Goal: Task Accomplishment & Management: Manage account settings

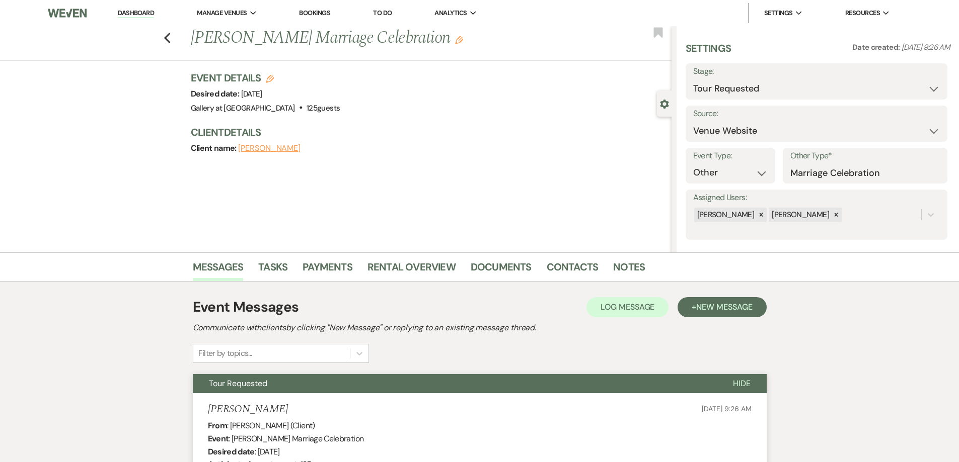
click at [144, 11] on link "Dashboard" at bounding box center [136, 14] width 36 height 10
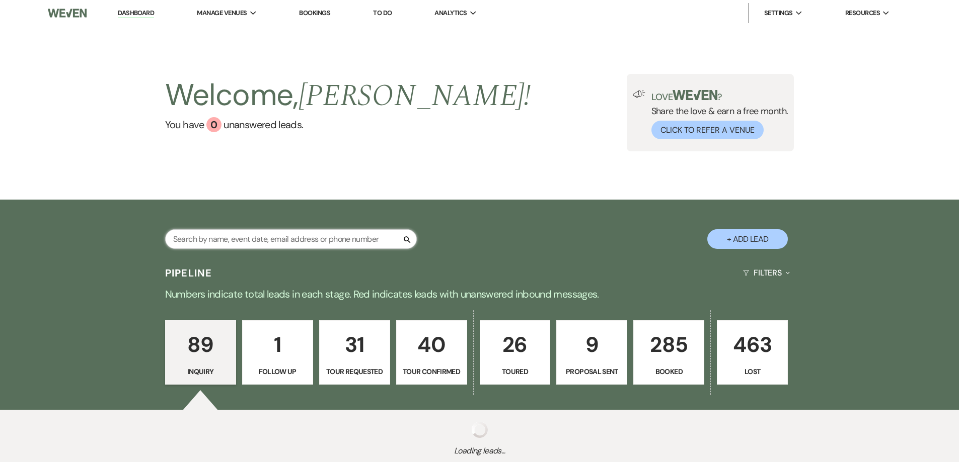
click at [355, 240] on input "text" at bounding box center [291, 239] width 252 height 20
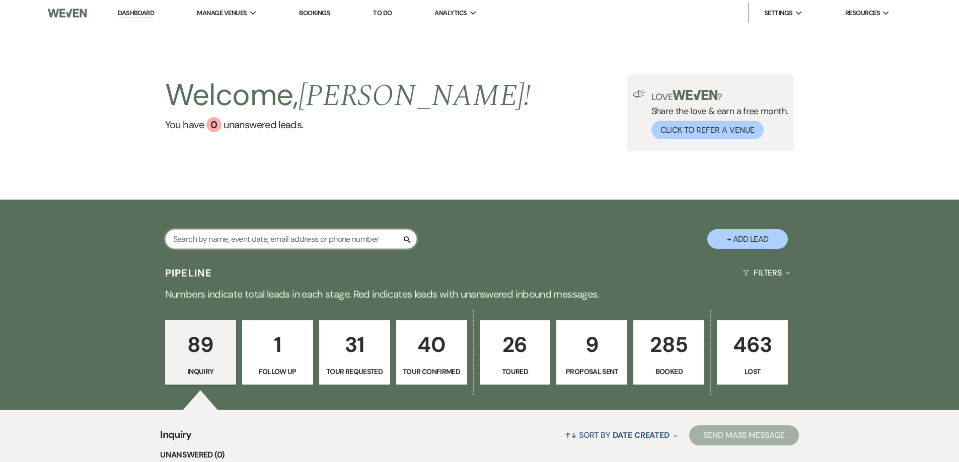
click at [280, 238] on input "text" at bounding box center [291, 239] width 252 height 20
type input "[PERSON_NAME]"
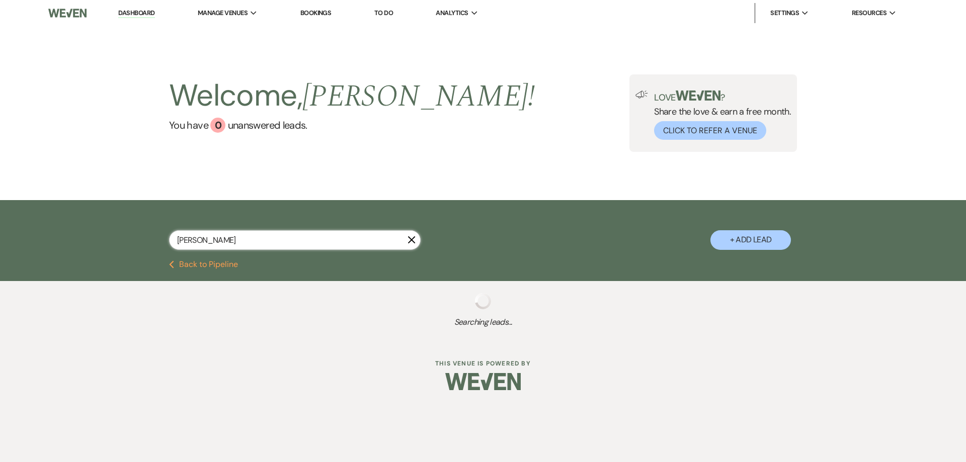
select select "4"
select select "8"
select select "5"
select select "8"
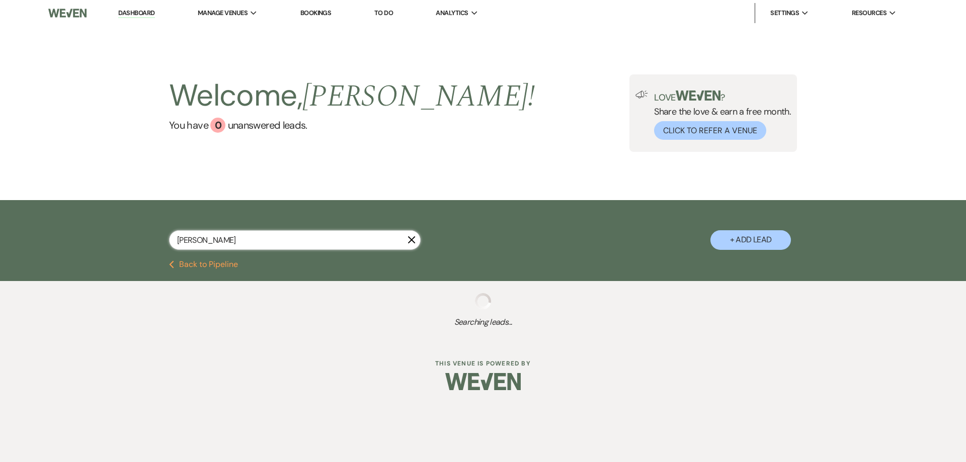
select select "8"
select select "5"
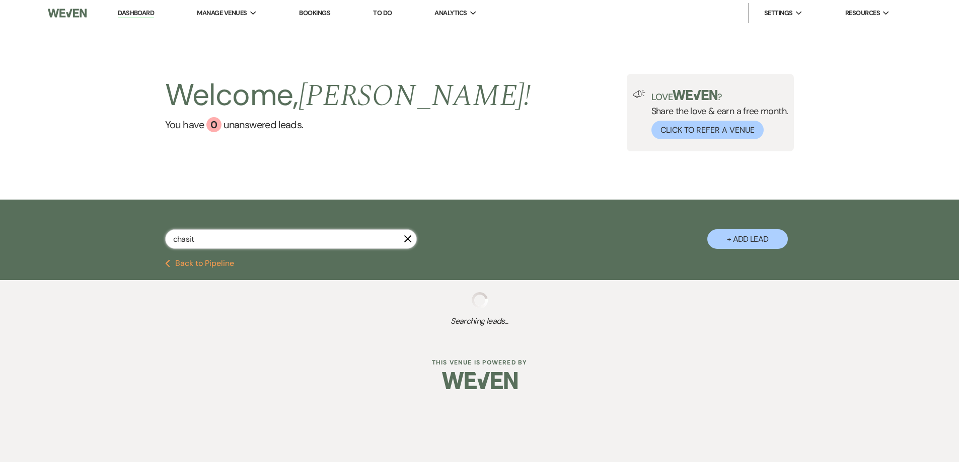
type input "[PERSON_NAME]"
select select "4"
select select "8"
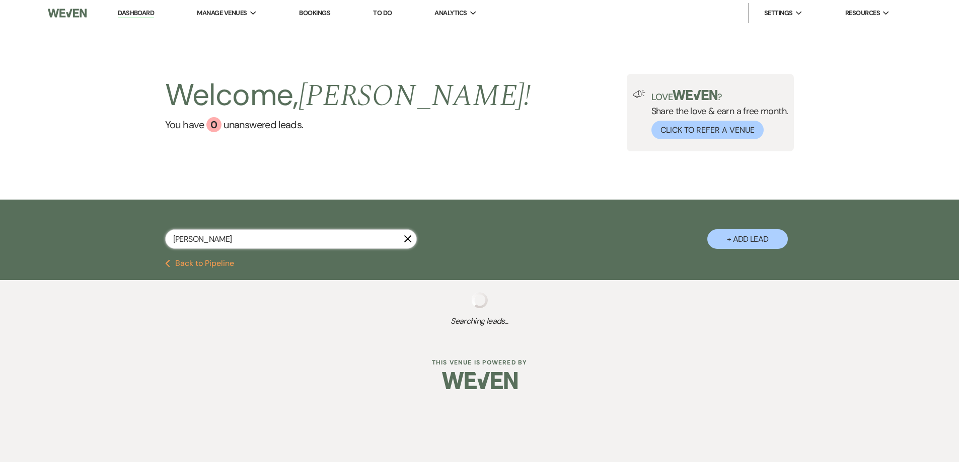
select select "5"
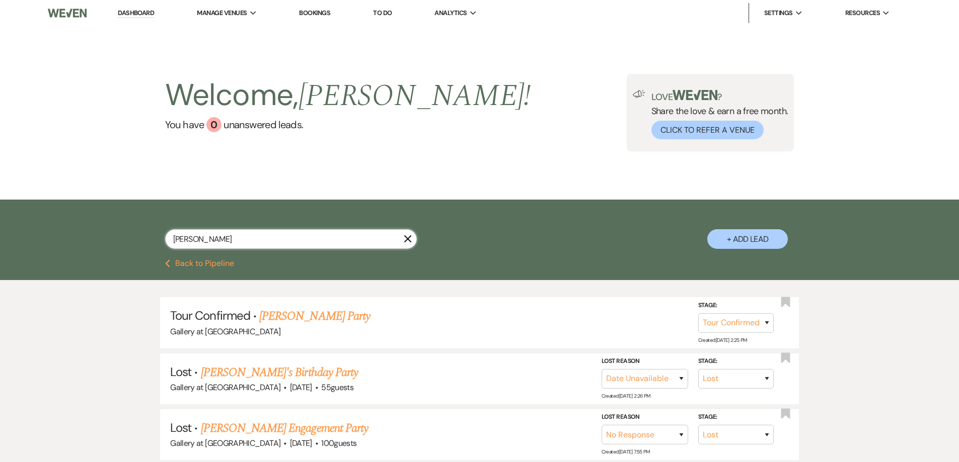
select select "4"
select select "8"
select select "5"
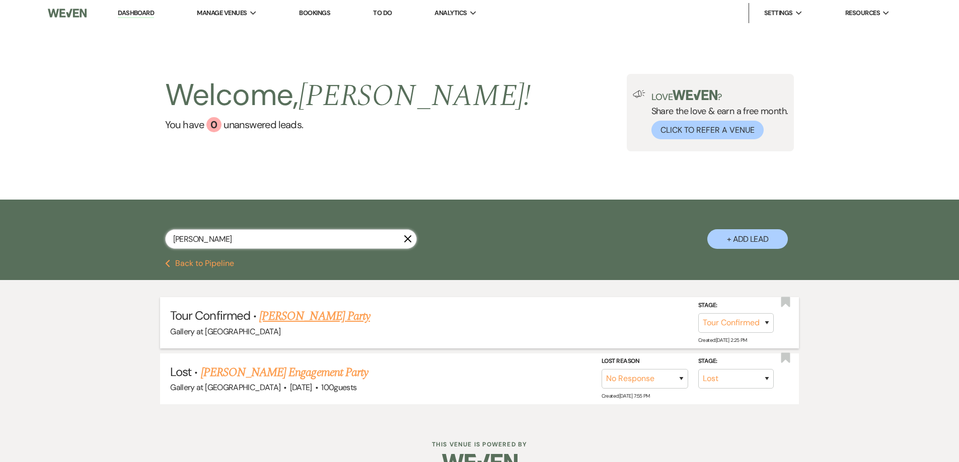
type input "[PERSON_NAME]"
click at [324, 318] on link "[PERSON_NAME] Party" at bounding box center [314, 316] width 111 height 18
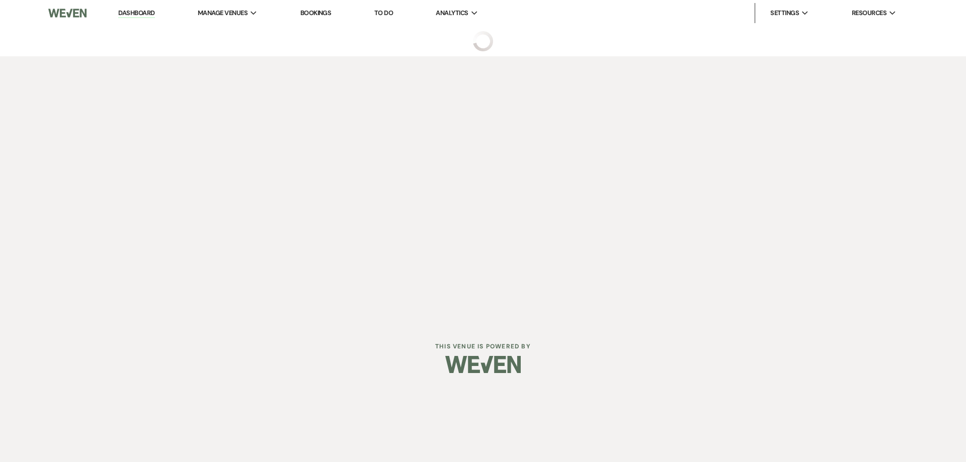
select select "4"
select select "22"
select select "13"
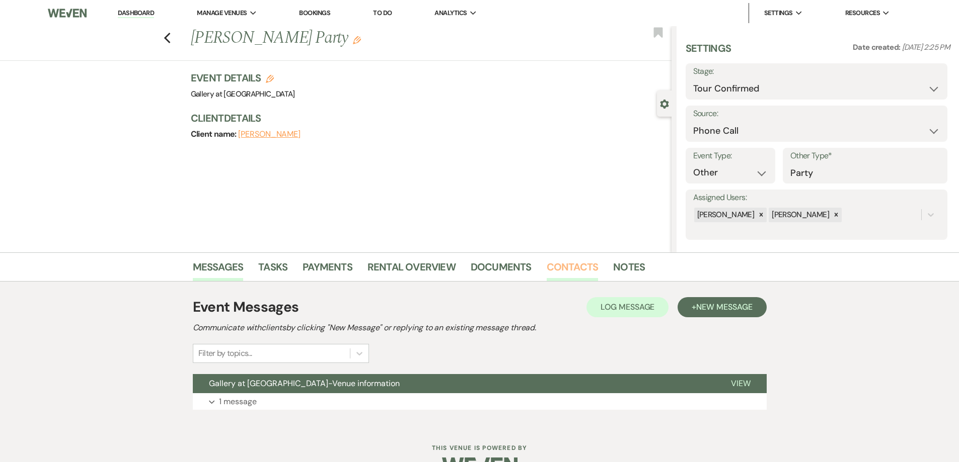
click at [562, 271] on link "Contacts" at bounding box center [572, 270] width 52 height 22
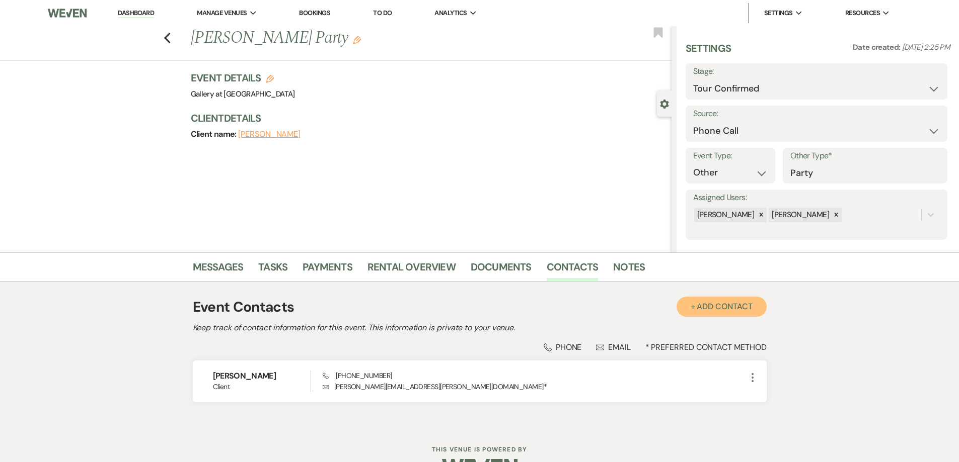
click at [719, 310] on button "+ Add Contact" at bounding box center [721, 307] width 90 height 20
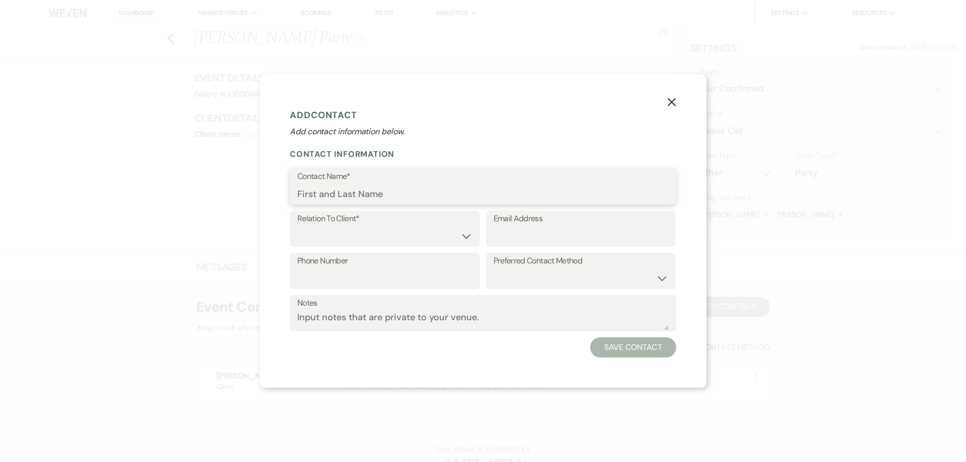
click at [353, 194] on input "Contact Name*" at bounding box center [482, 194] width 371 height 20
type input "[PERSON_NAME]"
click at [370, 235] on select "Client Event Planner Parent of Client Family Member Friend Other" at bounding box center [384, 236] width 175 height 20
select select "3"
click at [297, 226] on select "Client Event Planner Parent of Client Family Member Friend Other" at bounding box center [384, 236] width 175 height 20
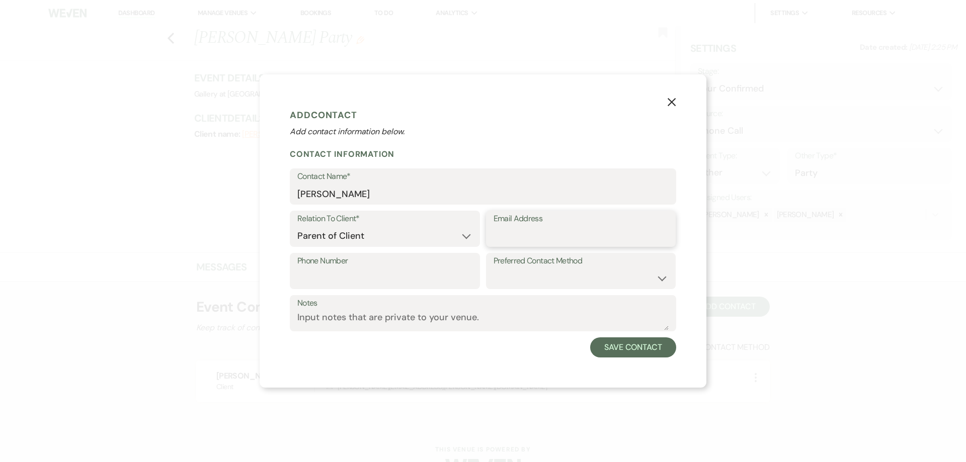
drag, startPoint x: 506, startPoint y: 238, endPoint x: 505, endPoint y: 243, distance: 5.1
click at [506, 238] on input "Email Address" at bounding box center [581, 236] width 175 height 20
type input "[EMAIL_ADDRESS][DOMAIN_NAME]"
click at [517, 285] on select "Email Phone Text" at bounding box center [581, 279] width 175 height 20
select select "email"
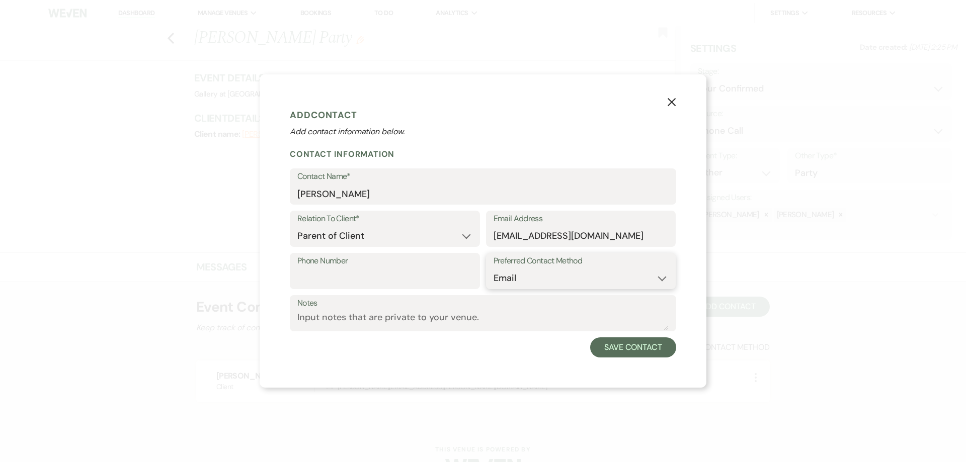
click at [494, 269] on select "Email Phone Text" at bounding box center [581, 279] width 175 height 20
click at [609, 351] on button "Save Contact" at bounding box center [633, 348] width 86 height 20
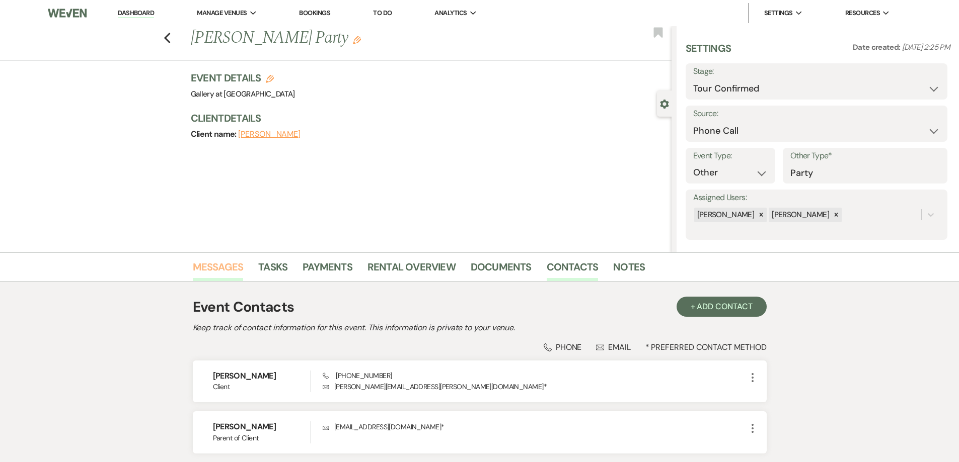
click at [227, 270] on link "Messages" at bounding box center [218, 270] width 51 height 22
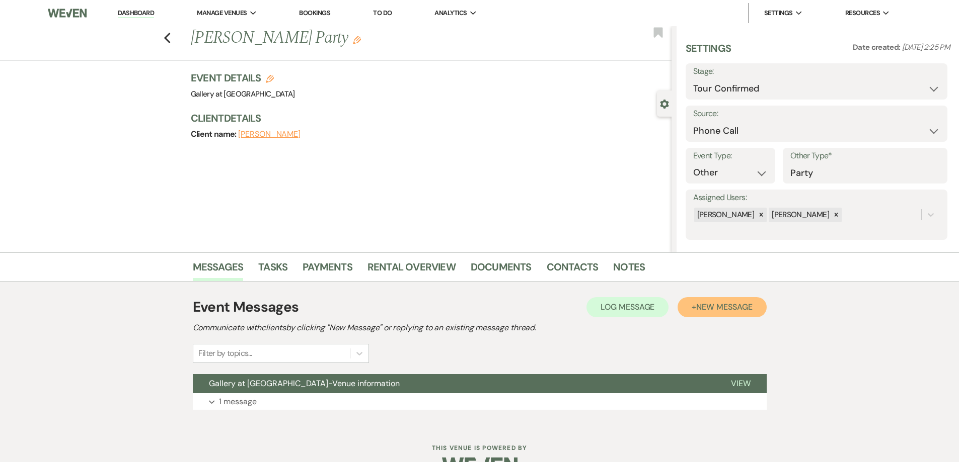
click at [710, 311] on span "New Message" at bounding box center [724, 307] width 56 height 11
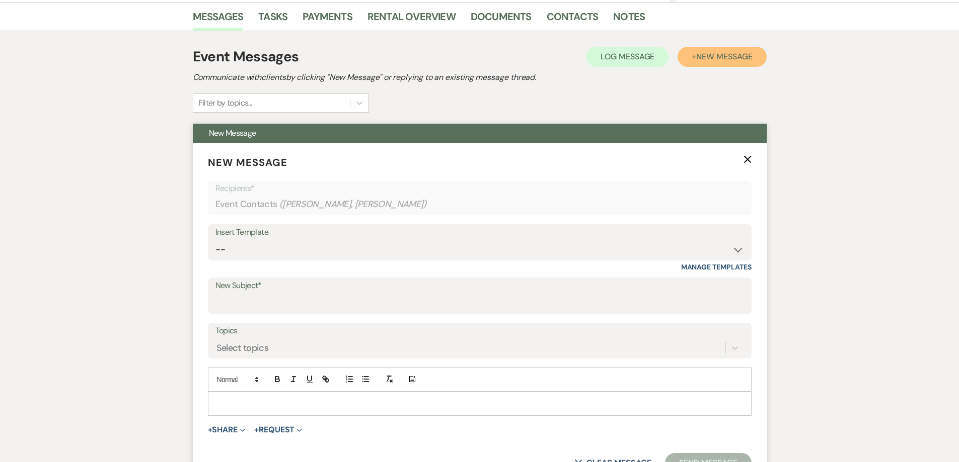
scroll to position [252, 0]
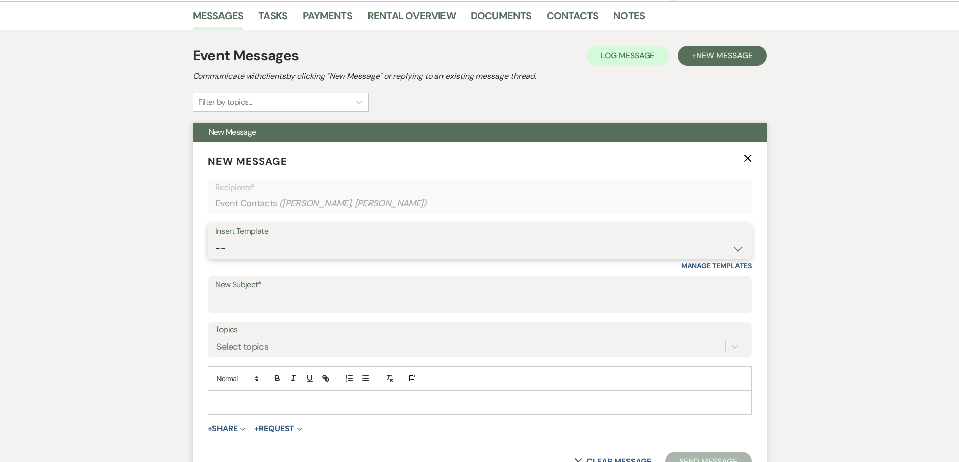
click at [362, 247] on select "-- Initial Inquiry Response-DATE IS AVAILABLE Initial Inquiry Response-DATE NOT…" at bounding box center [479, 249] width 528 height 20
select select "2610"
click at [215, 239] on select "-- Initial Inquiry Response-DATE IS AVAILABLE Initial Inquiry Response-DATE NOT…" at bounding box center [479, 249] width 528 height 20
type input "ACTION REQUIRED: Booking your Event!"
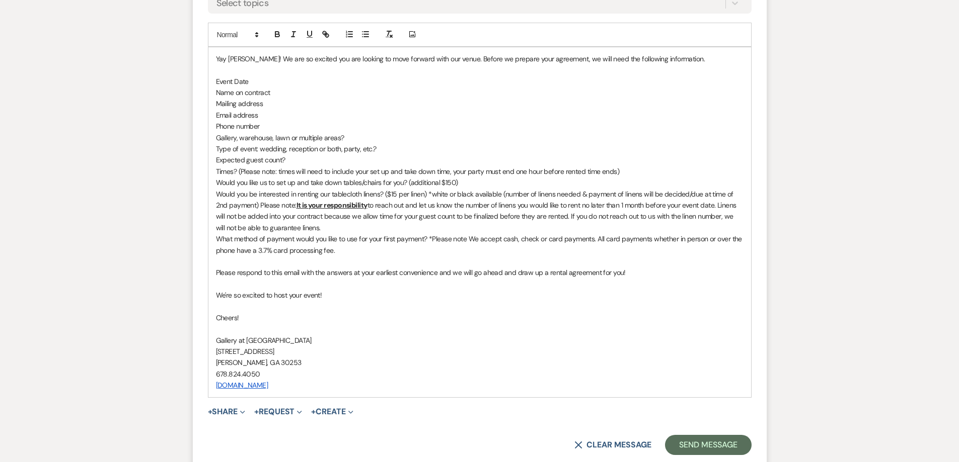
scroll to position [604, 0]
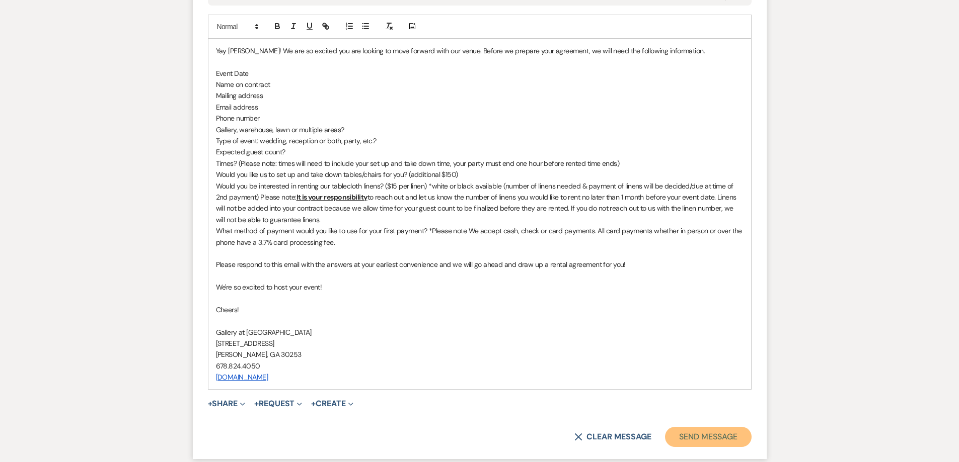
click at [699, 444] on button "Send Message" at bounding box center [708, 437] width 86 height 20
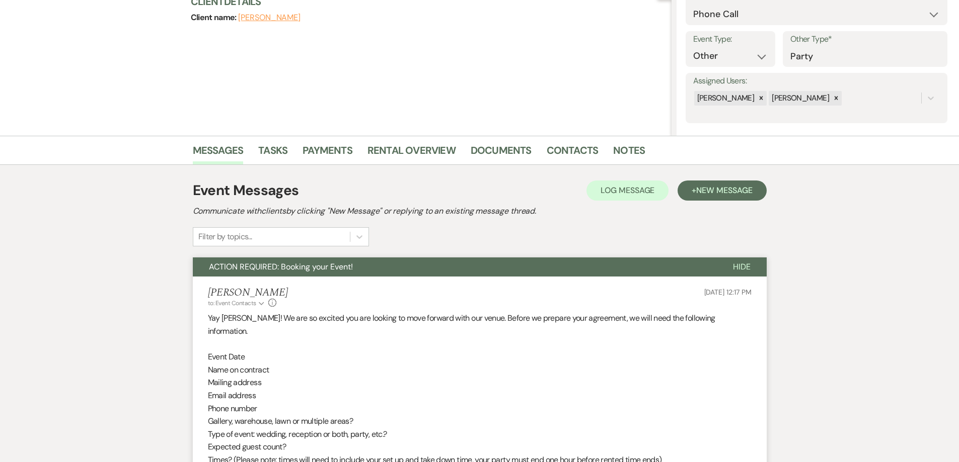
scroll to position [0, 0]
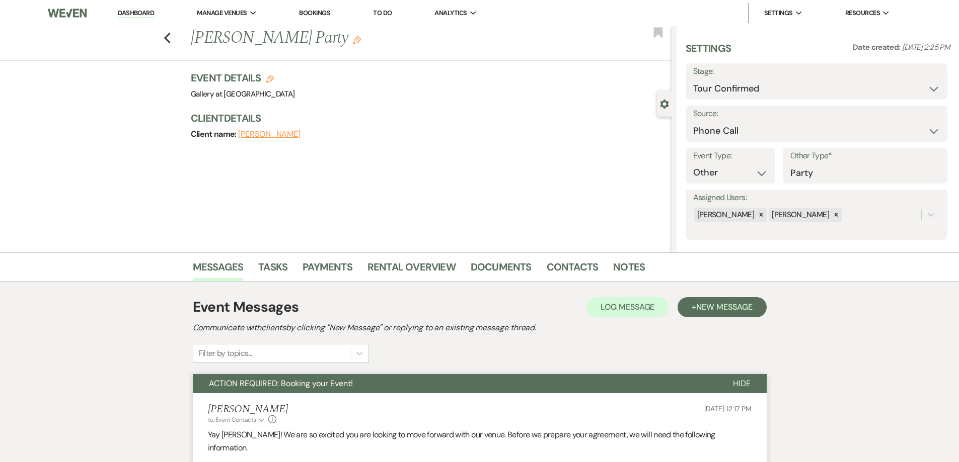
click at [378, 201] on div "Previous [PERSON_NAME] Party Edit Bookmark Gear Settings Settings Date created:…" at bounding box center [335, 139] width 671 height 226
click at [148, 10] on link "Dashboard" at bounding box center [136, 14] width 36 height 10
